Goal: Task Accomplishment & Management: Use online tool/utility

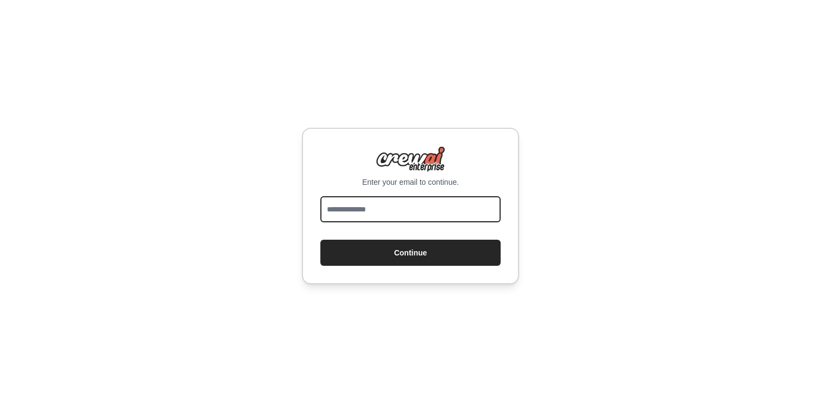
click at [398, 213] on input "email" at bounding box center [410, 209] width 180 height 26
type input "**********"
click at [320, 239] on button "Continue" at bounding box center [410, 252] width 180 height 26
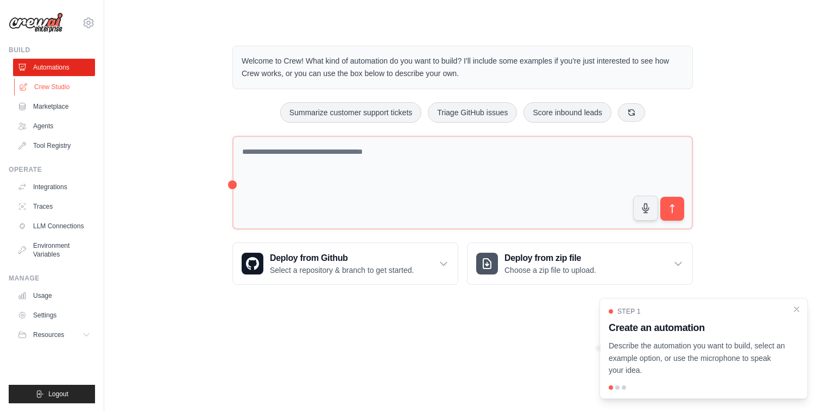
click at [71, 85] on link "Crew Studio" at bounding box center [55, 86] width 82 height 17
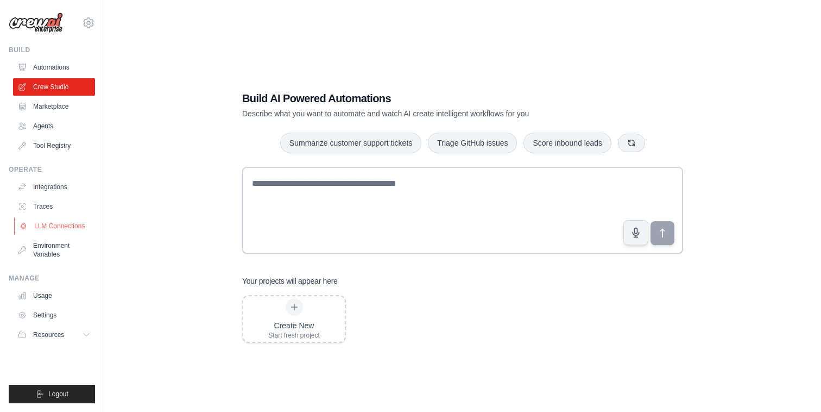
scroll to position [22, 0]
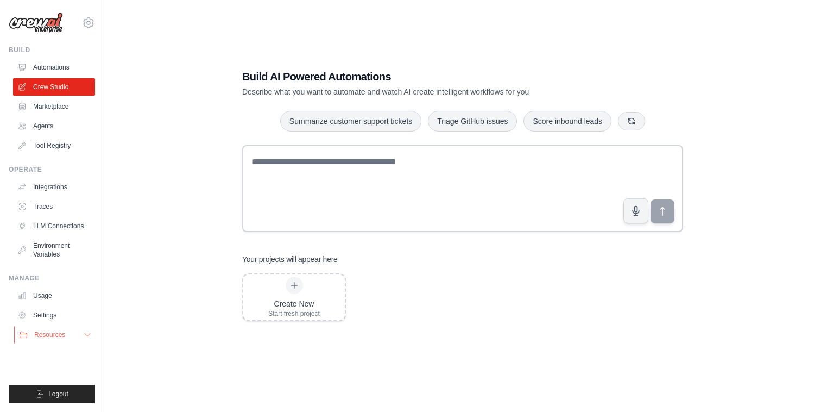
click at [81, 332] on button "Resources" at bounding box center [55, 334] width 82 height 17
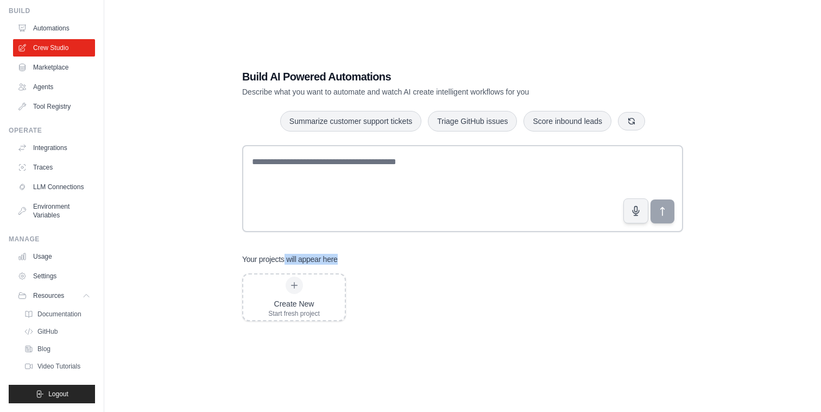
drag, startPoint x: 285, startPoint y: 260, endPoint x: 362, endPoint y: 260, distance: 77.1
click at [362, 260] on div "Your projects will appear here" at bounding box center [462, 259] width 441 height 11
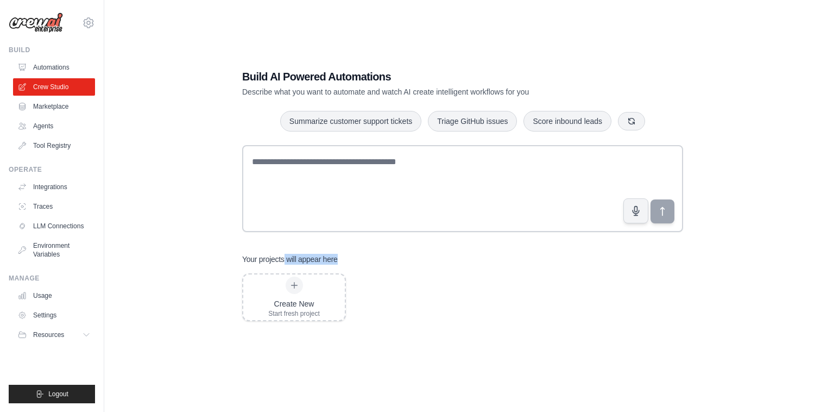
click at [362, 260] on div "Your projects will appear here" at bounding box center [462, 259] width 441 height 11
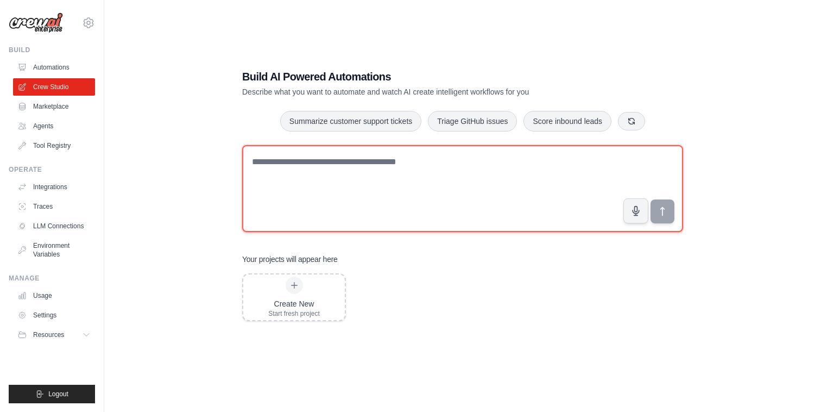
click at [386, 168] on textarea at bounding box center [462, 188] width 441 height 87
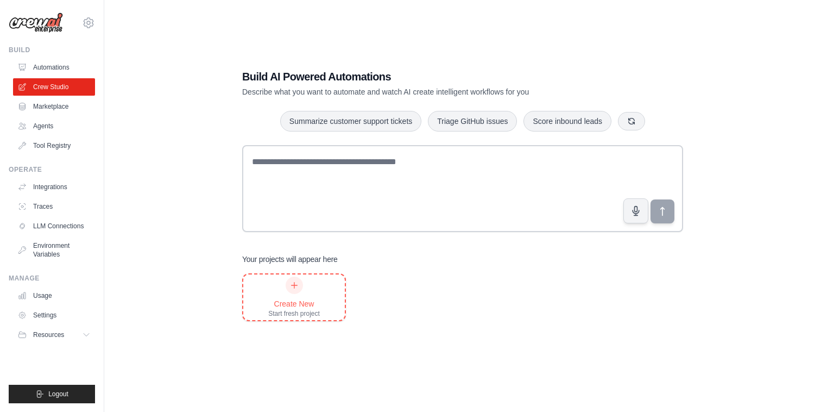
click at [292, 289] on div at bounding box center [294, 284] width 17 height 17
click at [50, 317] on link "Settings" at bounding box center [55, 314] width 82 height 17
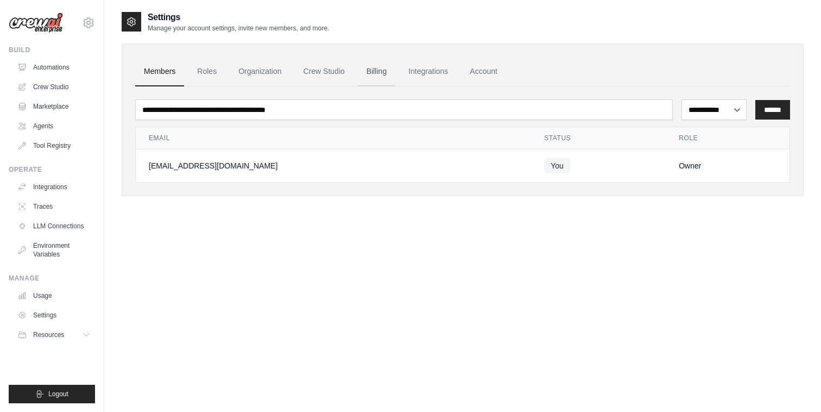
click at [378, 65] on link "Billing" at bounding box center [376, 71] width 37 height 29
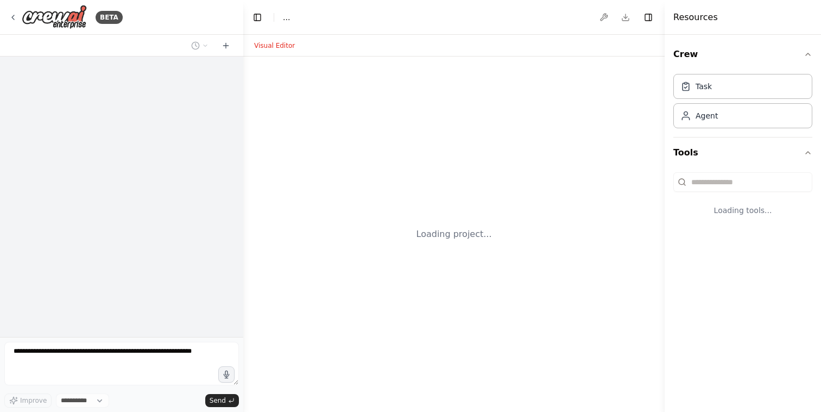
select select "****"
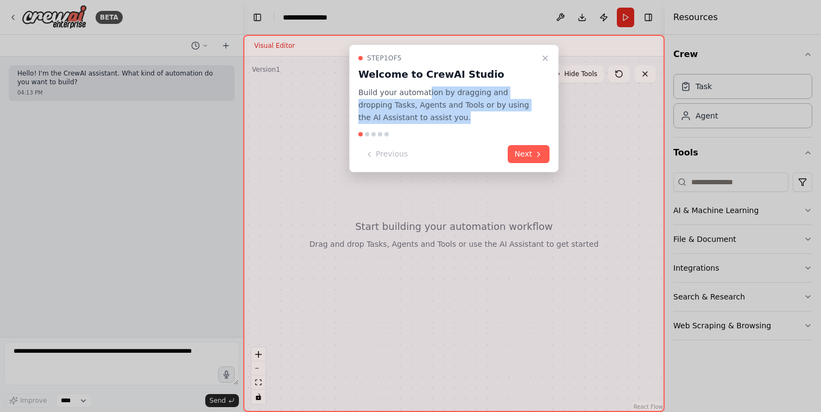
drag, startPoint x: 423, startPoint y: 93, endPoint x: 465, endPoint y: 121, distance: 50.9
click at [465, 121] on p "Build your automation by dragging and dropping Tasks, Agents and Tools or by us…" at bounding box center [447, 104] width 178 height 37
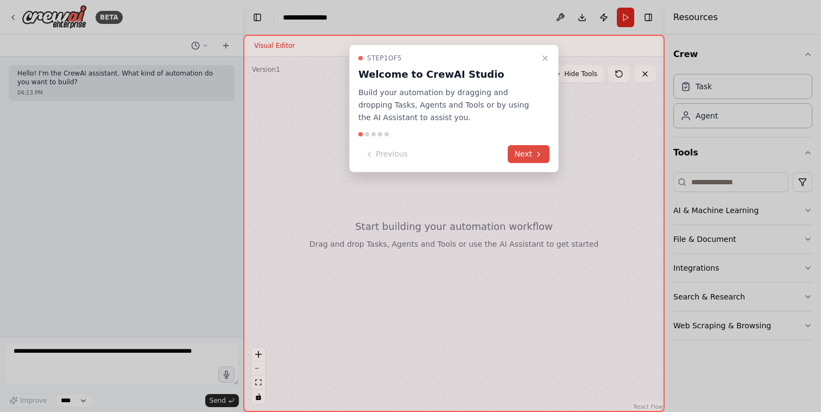
click at [531, 154] on button "Next" at bounding box center [529, 154] width 42 height 18
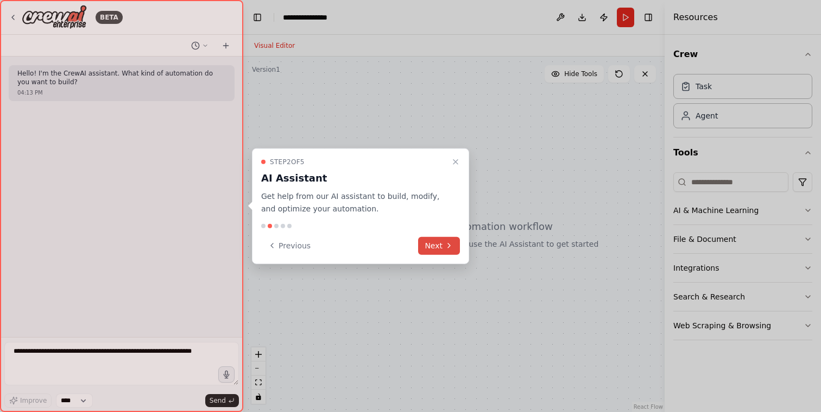
click at [447, 240] on button "Next" at bounding box center [439, 245] width 42 height 18
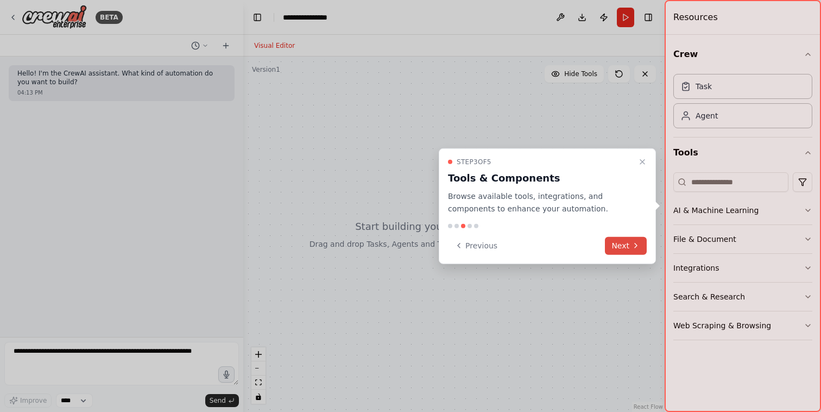
click at [639, 242] on icon at bounding box center [636, 245] width 9 height 9
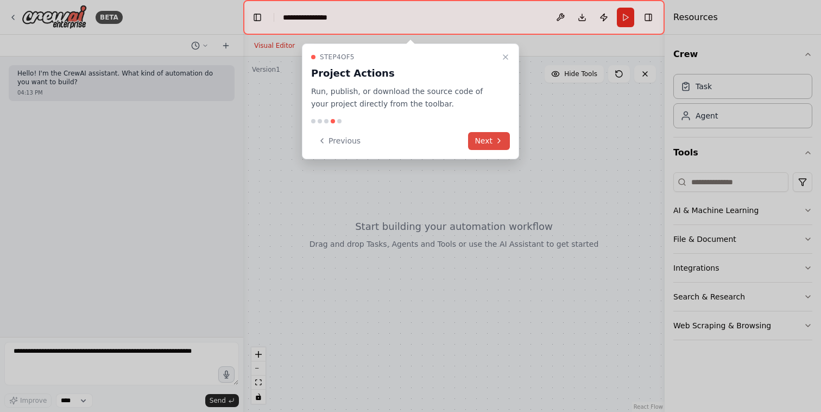
click at [494, 139] on button "Next" at bounding box center [489, 141] width 42 height 18
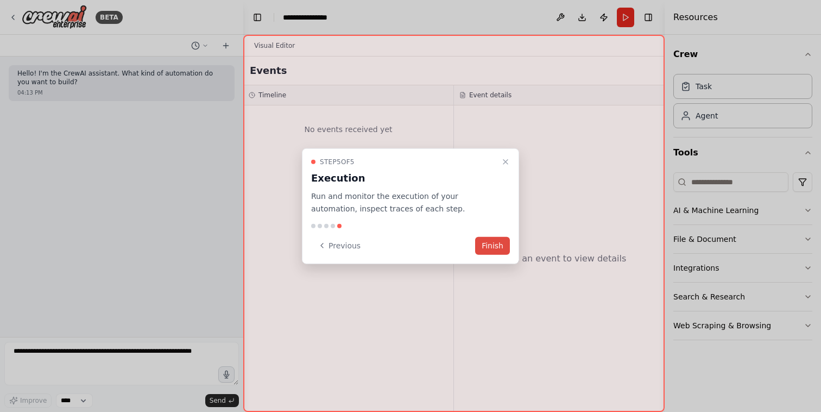
click at [494, 239] on button "Finish" at bounding box center [492, 245] width 35 height 18
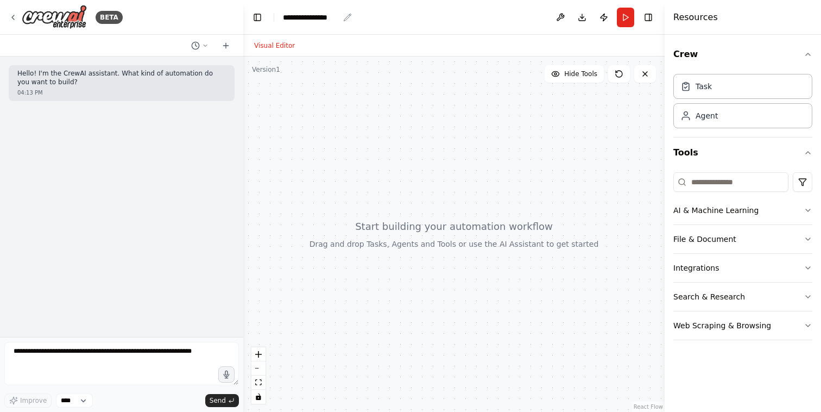
click at [323, 14] on div "**********" at bounding box center [311, 17] width 56 height 11
click at [339, 17] on div "**********" at bounding box center [323, 17] width 81 height 11
click at [312, 15] on div "**********" at bounding box center [323, 17] width 81 height 11
click at [394, 138] on div at bounding box center [453, 233] width 421 height 355
click at [810, 272] on button "Integrations" at bounding box center [742, 268] width 139 height 28
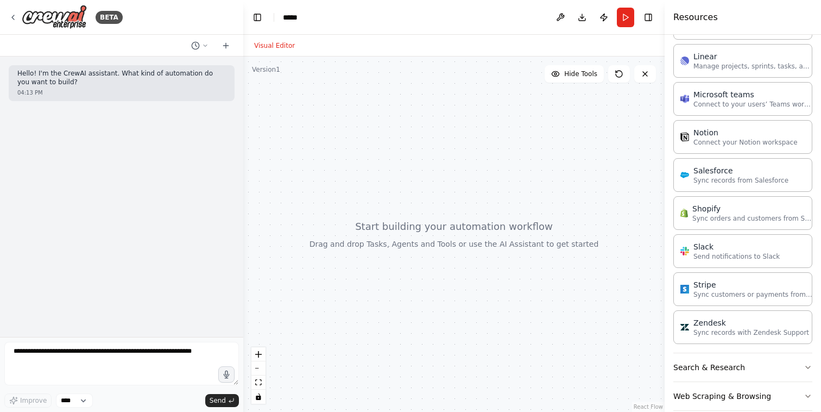
scroll to position [677, 0]
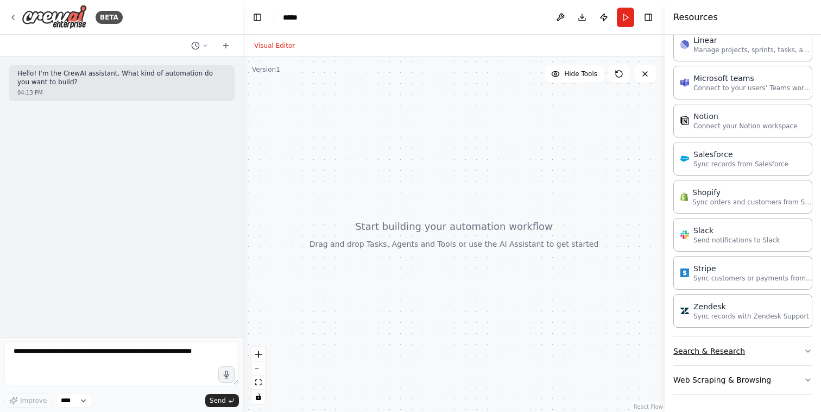
click at [773, 349] on button "Search & Research" at bounding box center [742, 351] width 139 height 28
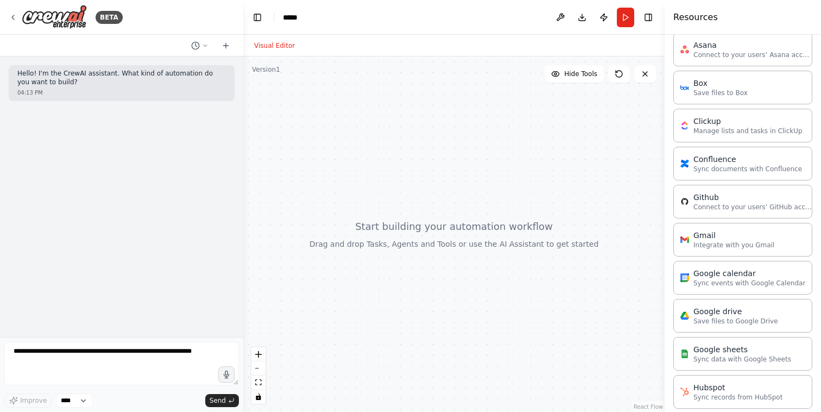
scroll to position [0, 0]
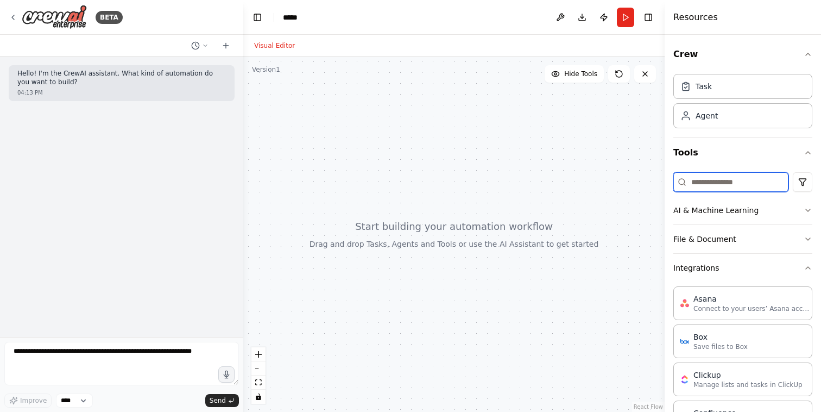
click at [724, 184] on input at bounding box center [730, 182] width 115 height 20
type input "*"
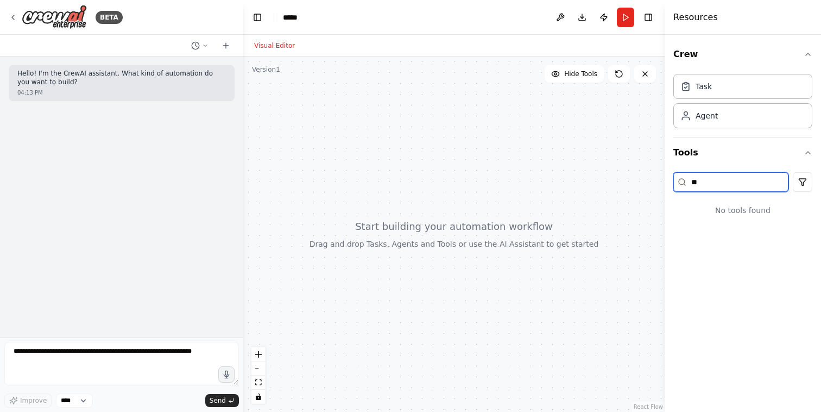
type input "*"
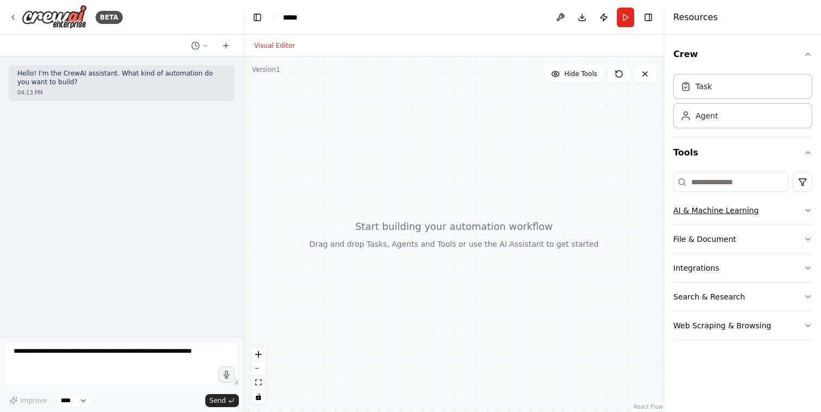
click at [756, 211] on button "AI & Machine Learning" at bounding box center [742, 210] width 139 height 28
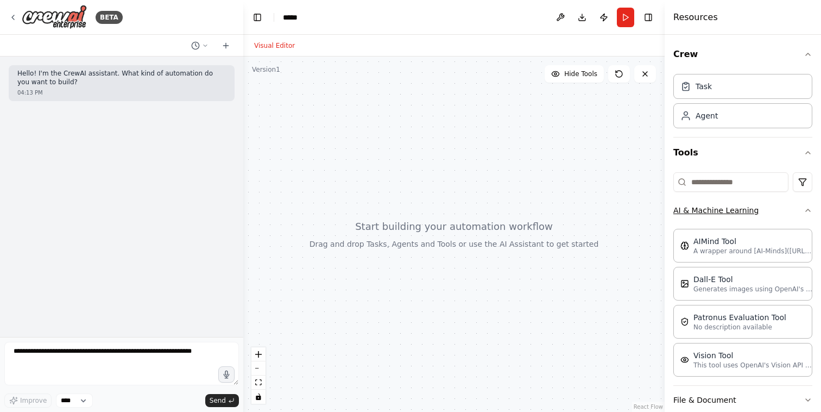
click at [756, 211] on button "AI & Machine Learning" at bounding box center [742, 210] width 139 height 28
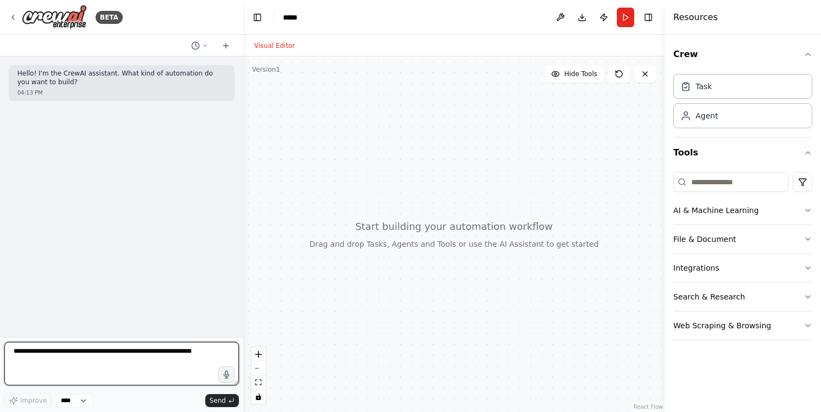
click at [100, 358] on textarea at bounding box center [121, 363] width 235 height 43
type textarea "**********"
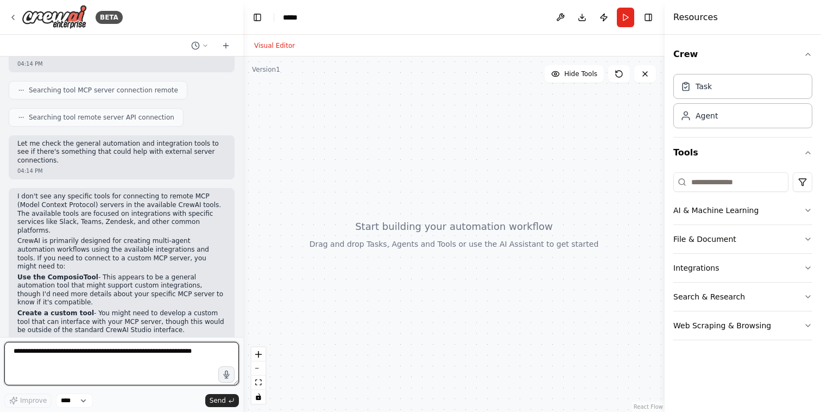
scroll to position [136, 0]
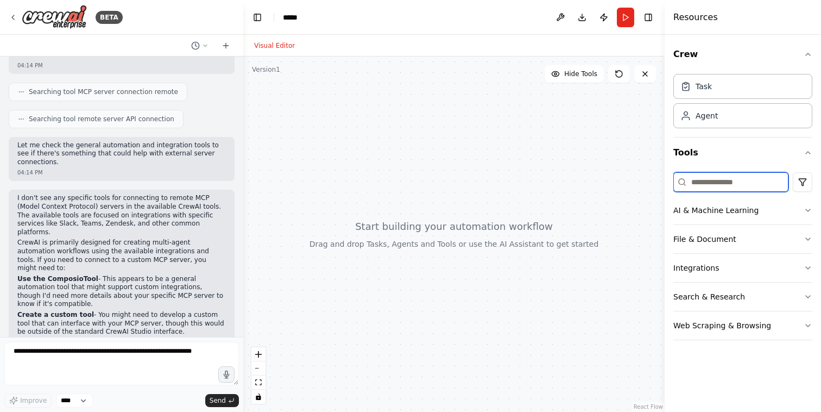
click at [705, 177] on input at bounding box center [730, 182] width 115 height 20
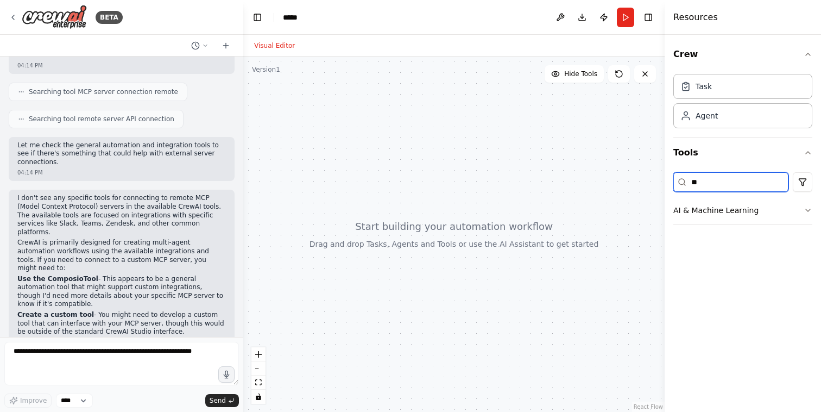
type input "*"
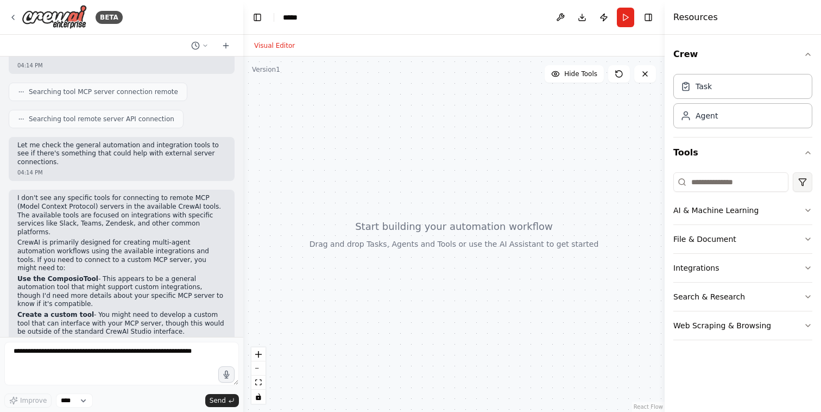
click at [808, 186] on html "BETA Hello! I'm the CrewAI assistant. What kind of automation do you want to bu…" at bounding box center [410, 206] width 821 height 412
click at [753, 160] on html "BETA Hello! I'm the CrewAI assistant. What kind of automation do you want to bu…" at bounding box center [410, 206] width 821 height 412
click at [473, 178] on div at bounding box center [453, 233] width 421 height 355
click at [715, 83] on div "Task" at bounding box center [742, 85] width 139 height 25
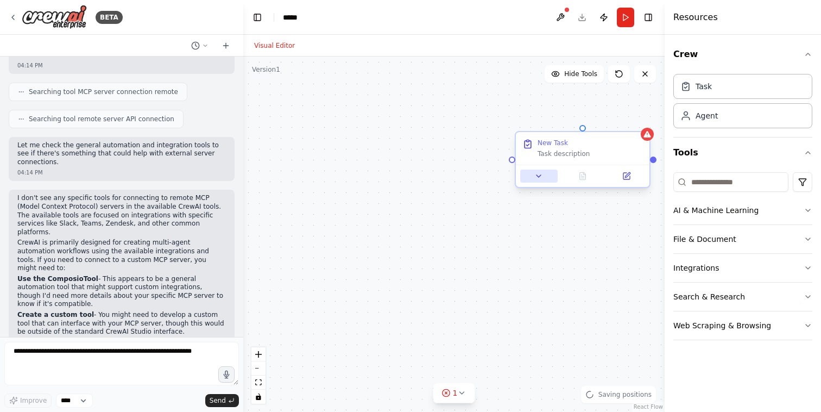
click at [535, 177] on icon at bounding box center [538, 176] width 9 height 9
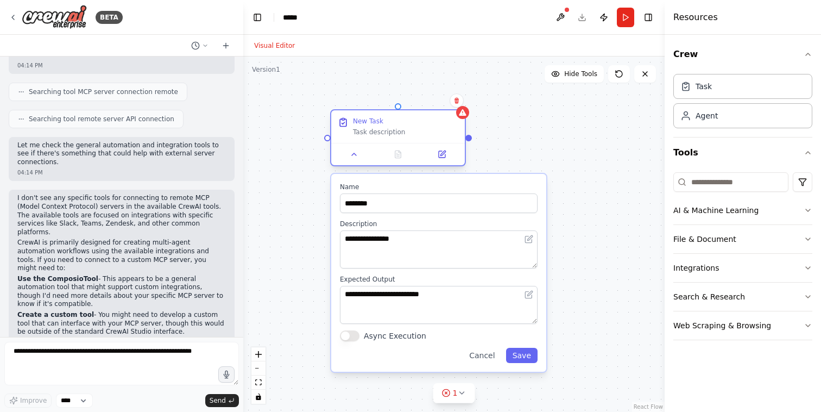
drag, startPoint x: 570, startPoint y: 140, endPoint x: 389, endPoint y: 118, distance: 181.6
click at [389, 118] on div "New Task" at bounding box center [405, 121] width 105 height 9
click at [443, 156] on icon at bounding box center [442, 154] width 7 height 7
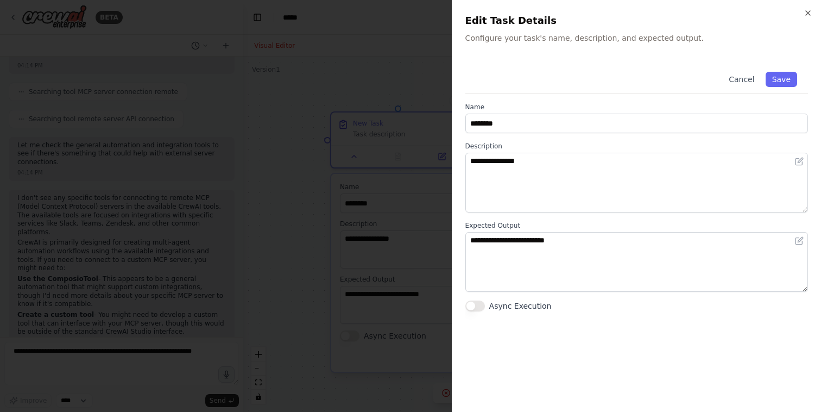
click at [809, 8] on div "**********" at bounding box center [636, 206] width 369 height 412
click at [804, 14] on icon "button" at bounding box center [808, 13] width 9 height 9
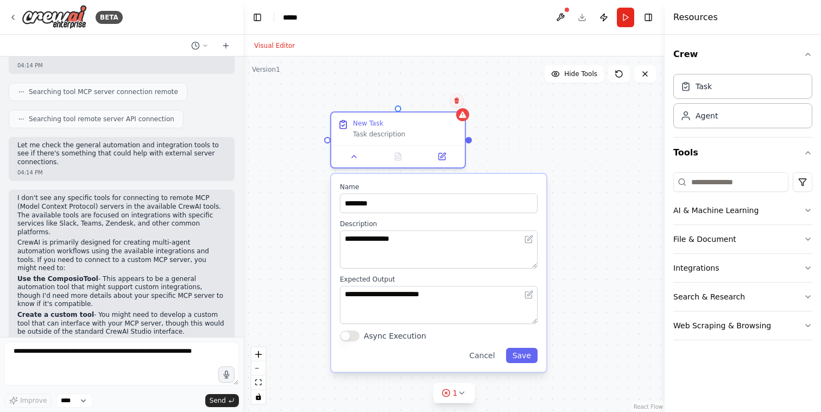
click at [458, 104] on button at bounding box center [457, 100] width 14 height 14
click at [432, 97] on button "Confirm" at bounding box center [426, 100] width 39 height 13
click at [431, 102] on button "Confirm" at bounding box center [425, 100] width 39 height 13
click at [419, 99] on button "Confirm" at bounding box center [425, 100] width 39 height 13
click at [419, 99] on button "Confirm" at bounding box center [424, 100] width 39 height 13
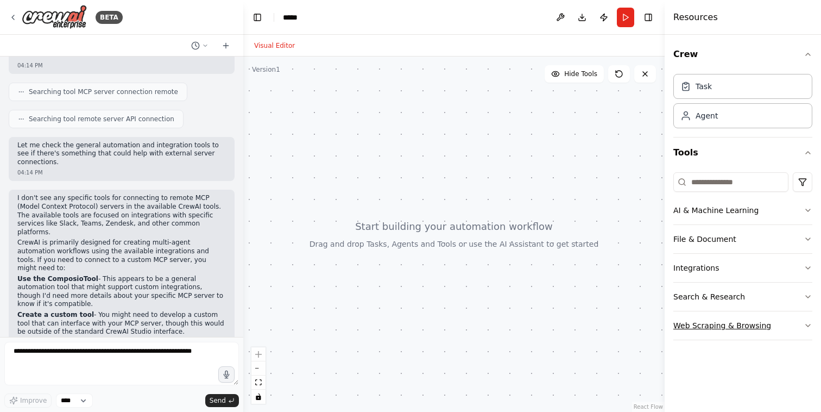
click at [732, 324] on button "Web Scraping & Browsing" at bounding box center [742, 325] width 139 height 28
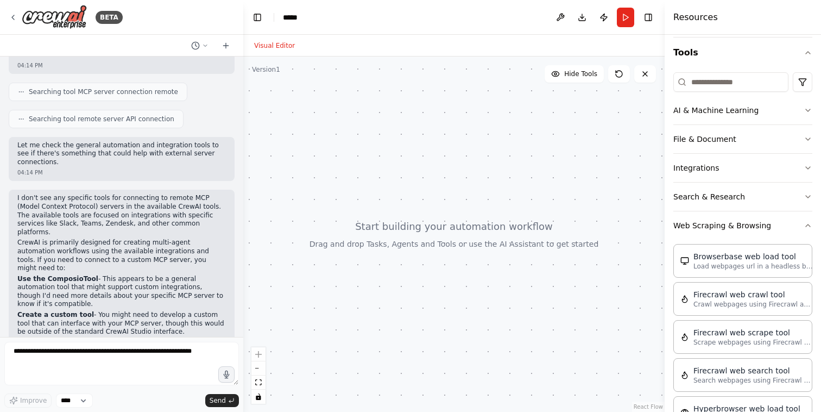
scroll to position [0, 0]
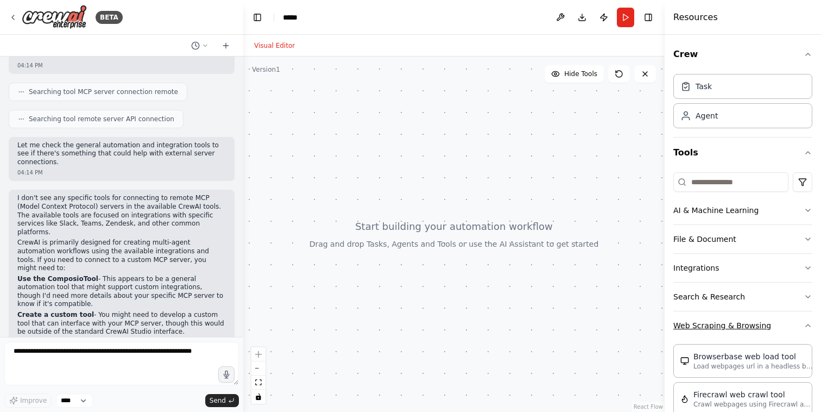
click at [741, 328] on button "Web Scraping & Browsing" at bounding box center [742, 325] width 139 height 28
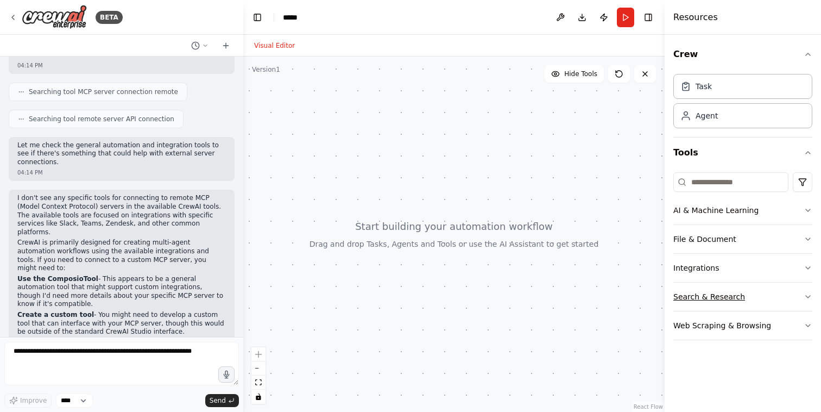
click at [730, 294] on button "Search & Research" at bounding box center [742, 296] width 139 height 28
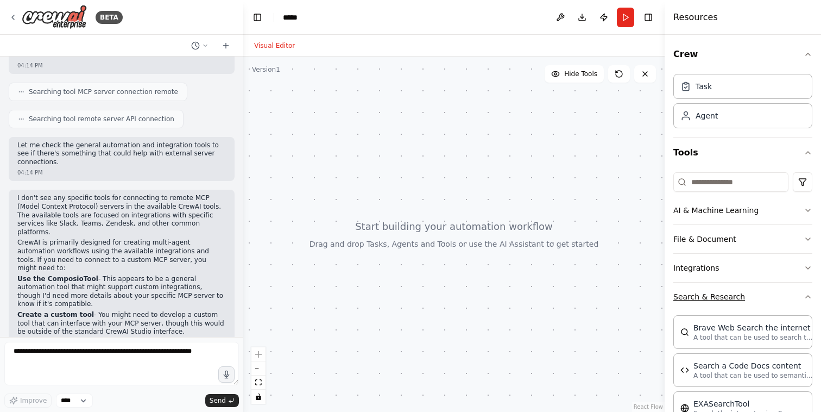
click at [723, 291] on button "Search & Research" at bounding box center [742, 296] width 139 height 28
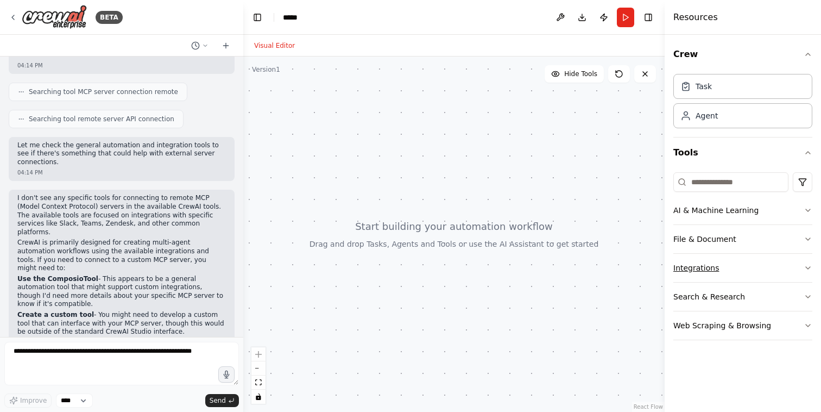
click at [715, 261] on button "Integrations" at bounding box center [742, 268] width 139 height 28
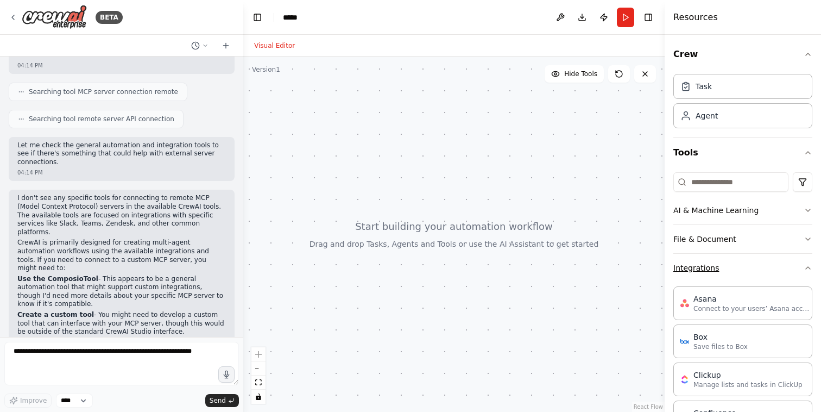
click at [727, 263] on button "Integrations" at bounding box center [742, 268] width 139 height 28
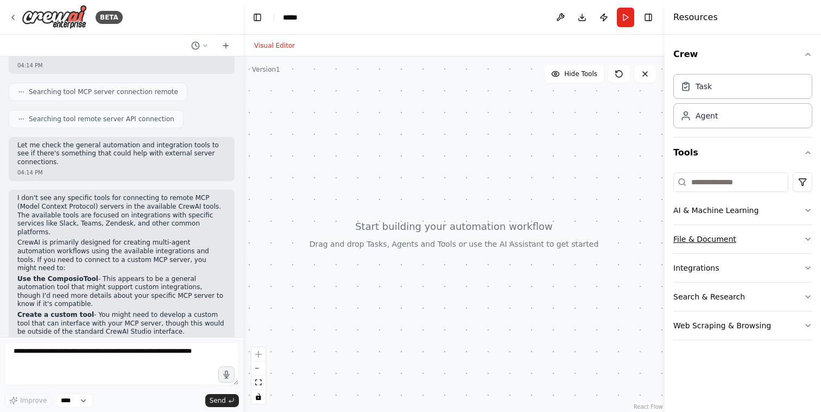
click at [725, 237] on button "File & Document" at bounding box center [742, 239] width 139 height 28
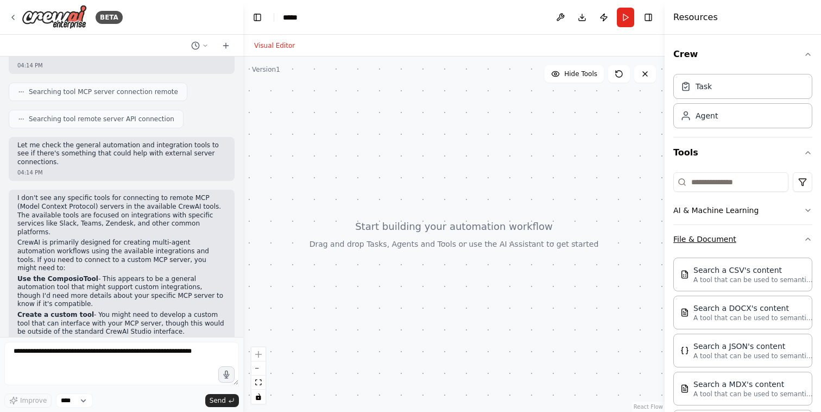
click at [722, 241] on button "File & Document" at bounding box center [742, 239] width 139 height 28
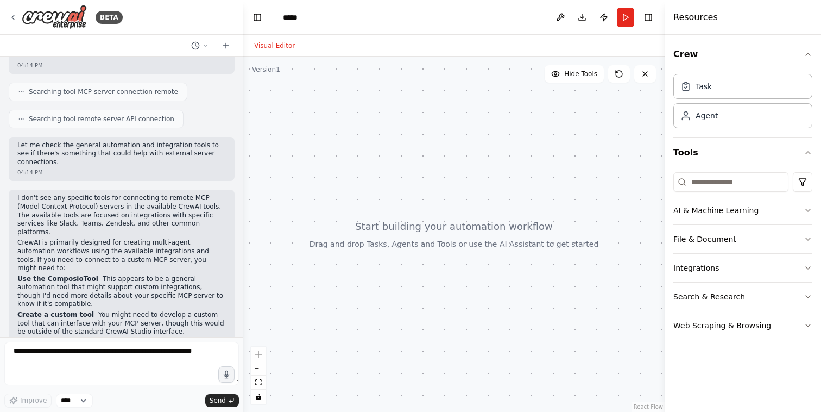
click at [722, 202] on button "AI & Machine Learning" at bounding box center [742, 210] width 139 height 28
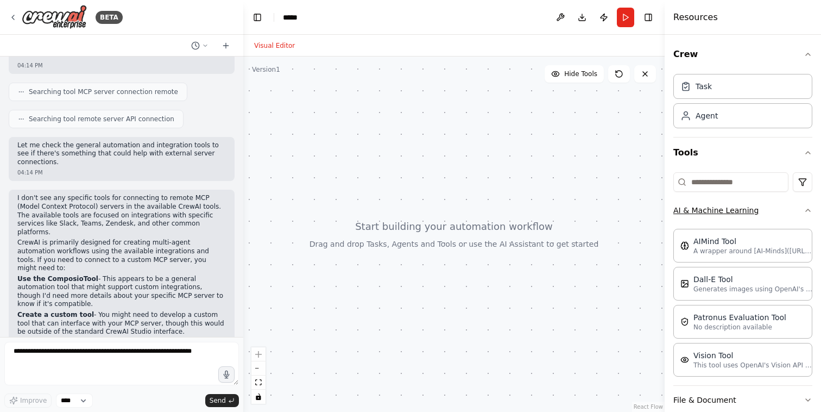
click at [735, 217] on button "AI & Machine Learning" at bounding box center [742, 210] width 139 height 28
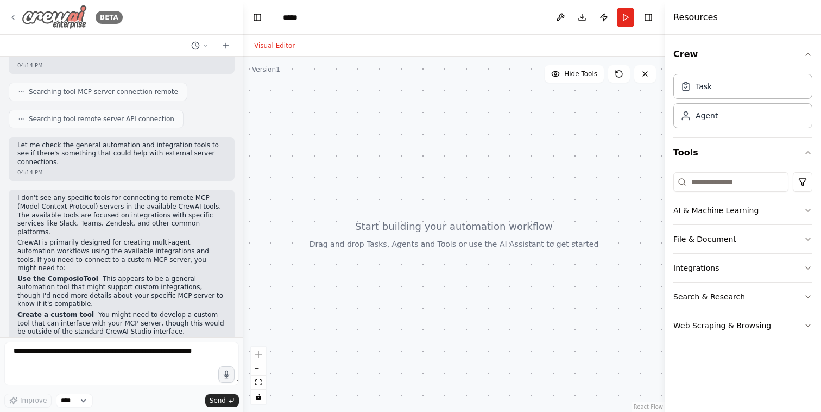
click at [17, 16] on div "BETA" at bounding box center [66, 17] width 114 height 24
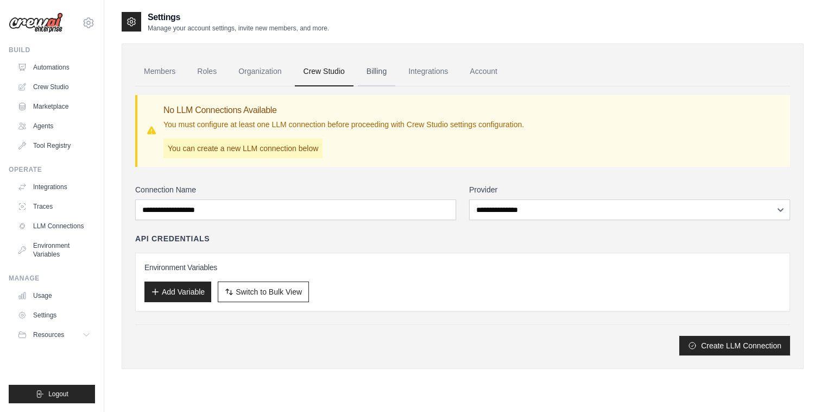
click at [378, 75] on link "Billing" at bounding box center [376, 71] width 37 height 29
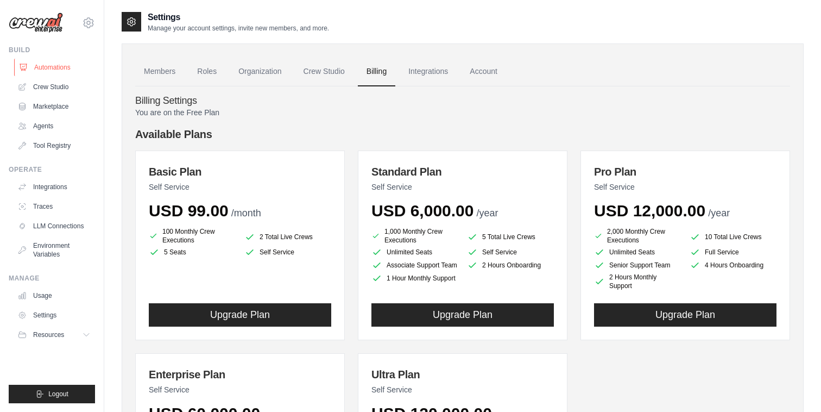
click at [46, 65] on link "Automations" at bounding box center [55, 67] width 82 height 17
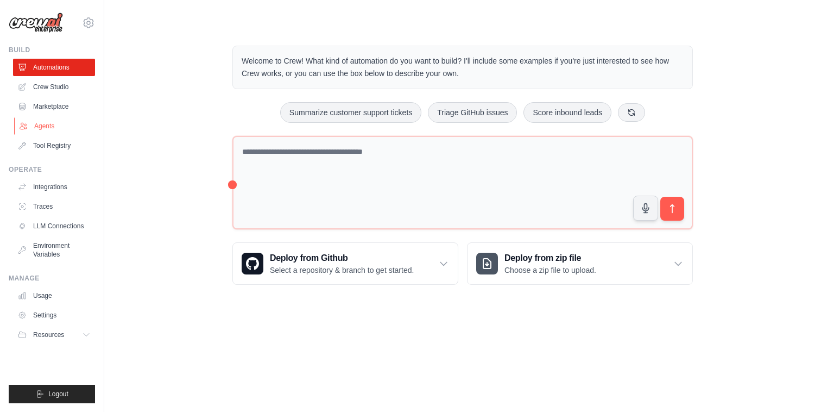
click at [43, 121] on link "Agents" at bounding box center [55, 125] width 82 height 17
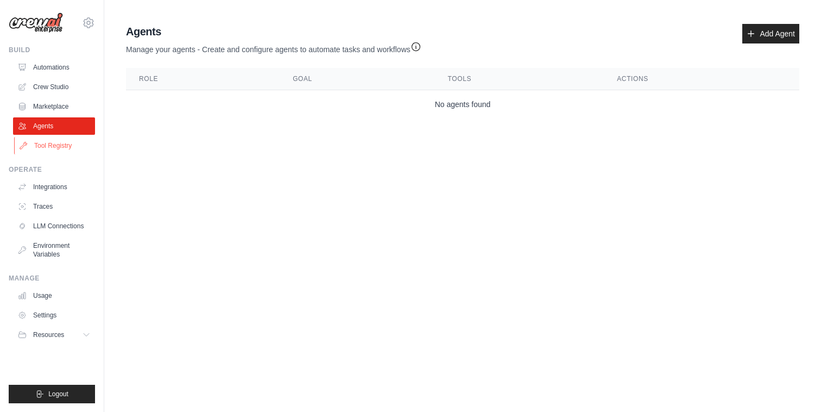
click at [52, 144] on link "Tool Registry" at bounding box center [55, 145] width 82 height 17
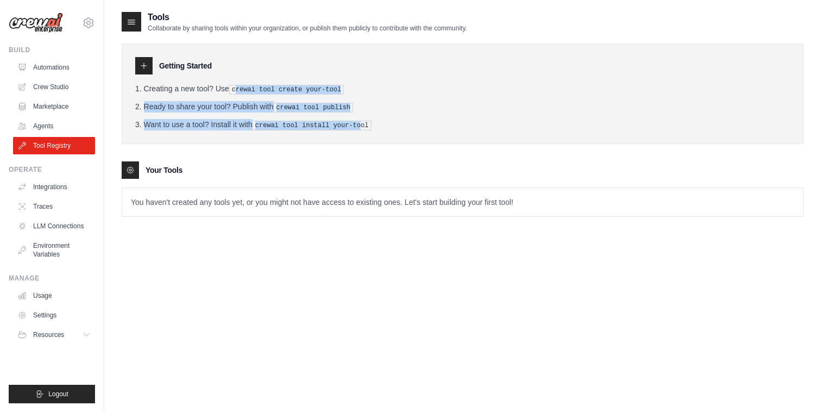
drag, startPoint x: 237, startPoint y: 86, endPoint x: 360, endPoint y: 125, distance: 128.6
click at [360, 125] on ol "Creating a new tool? Use crewai tool create your-tool Ready to share your tool?…" at bounding box center [462, 106] width 655 height 47
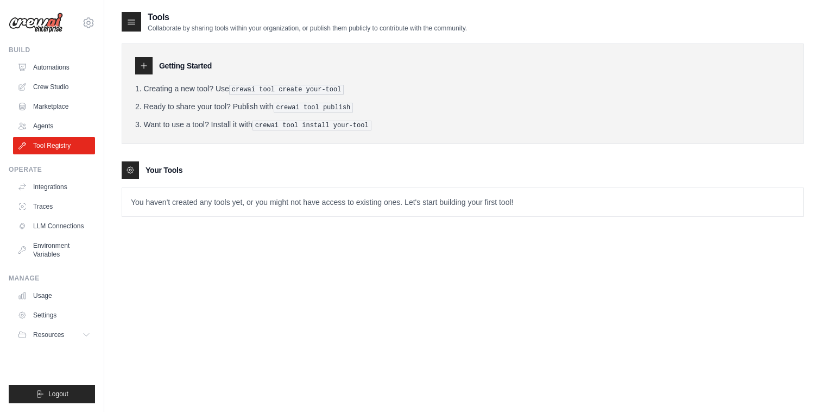
click at [134, 64] on div "Getting Started Creating a new tool? Use crewai tool create your-tool Ready to …" at bounding box center [463, 93] width 682 height 100
click at [138, 64] on div at bounding box center [143, 65] width 17 height 17
click at [142, 64] on icon at bounding box center [144, 65] width 9 height 9
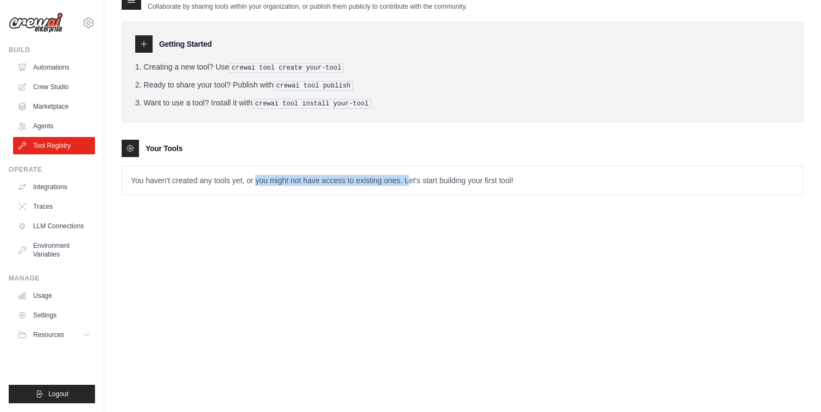
drag, startPoint x: 312, startPoint y: 174, endPoint x: 407, endPoint y: 174, distance: 94.5
click at [407, 174] on p "You haven't created any tools yet, or you might not have access to existing one…" at bounding box center [462, 180] width 681 height 28
click at [406, 174] on p "You haven't created any tools yet, or you might not have access to existing one…" at bounding box center [462, 180] width 681 height 28
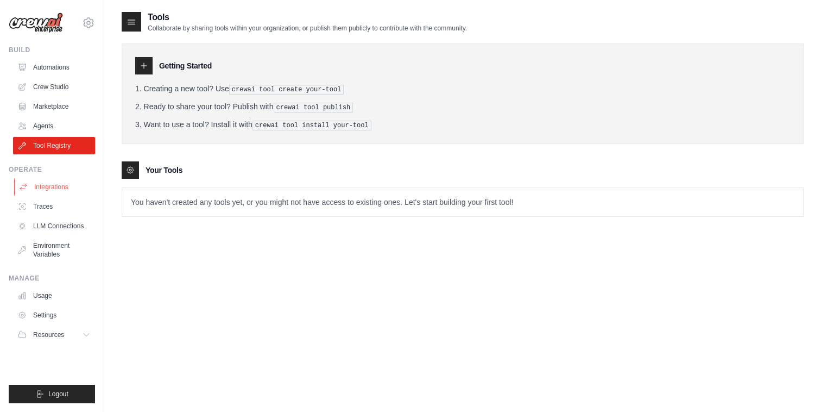
click at [59, 185] on link "Integrations" at bounding box center [55, 186] width 82 height 17
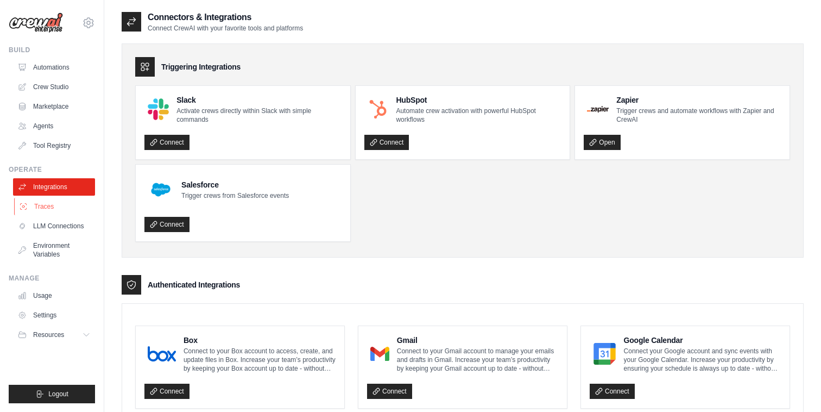
click at [41, 204] on link "Traces" at bounding box center [55, 206] width 82 height 17
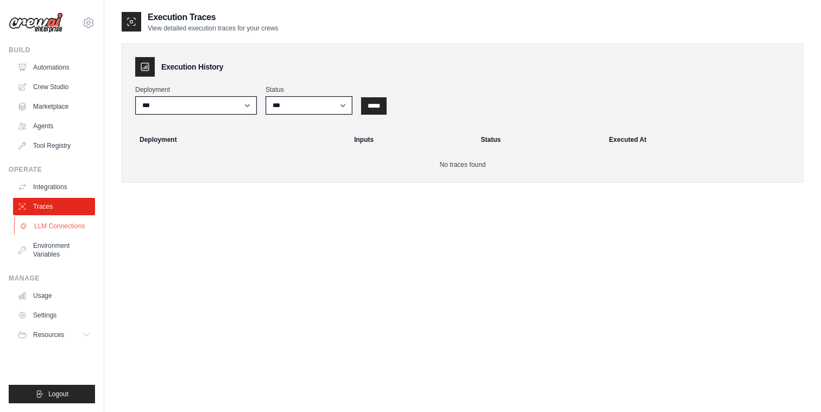
click at [48, 227] on link "LLM Connections" at bounding box center [55, 225] width 82 height 17
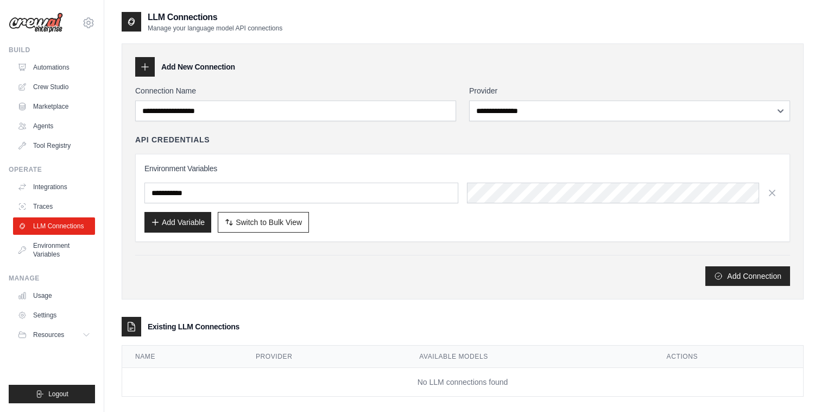
scroll to position [22, 0]
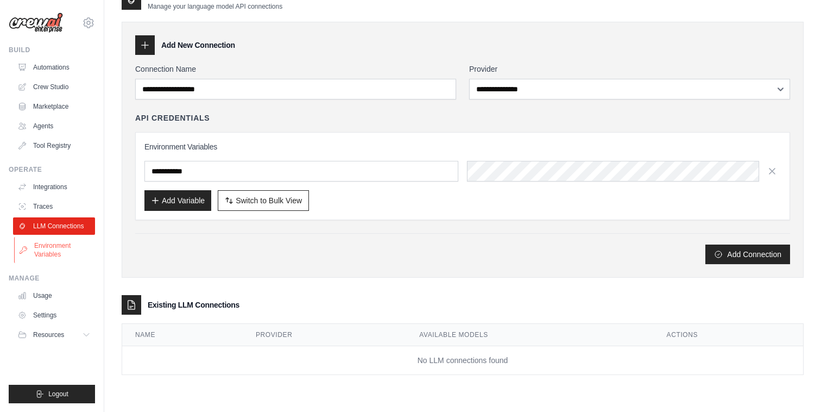
click at [55, 251] on link "Environment Variables" at bounding box center [55, 250] width 82 height 26
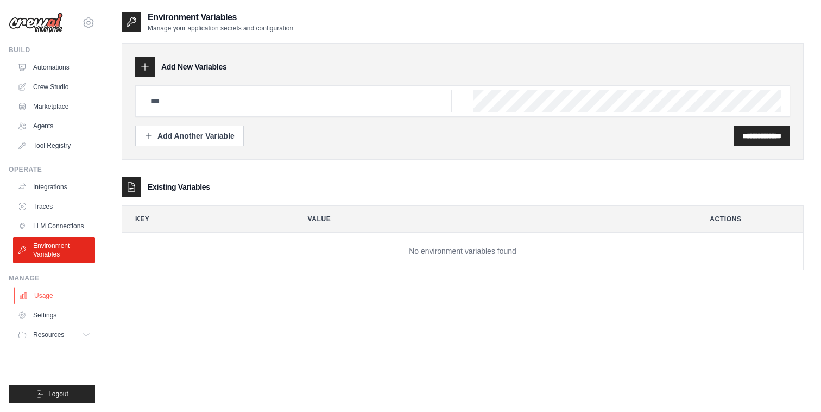
click at [49, 298] on link "Usage" at bounding box center [55, 295] width 82 height 17
